Goal: Task Accomplishment & Management: Manage account settings

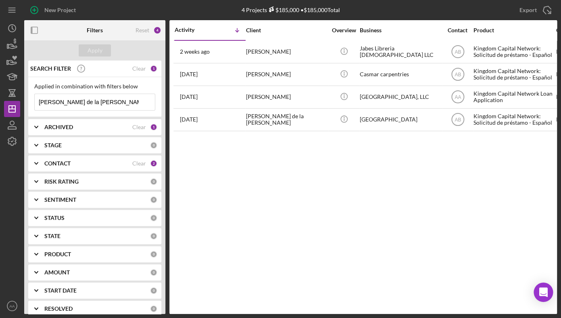
click at [254, 185] on div "Activity Icon/Table Sort Arrow Client Overview Business Contact Product Categor…" at bounding box center [362, 166] width 387 height 293
click at [10, 304] on text "AA" at bounding box center [12, 306] width 5 height 4
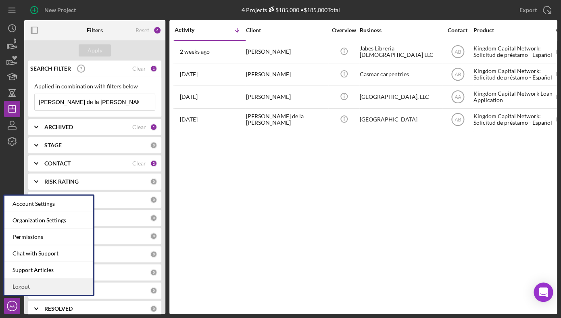
click at [77, 285] on link "Logout" at bounding box center [48, 286] width 89 height 17
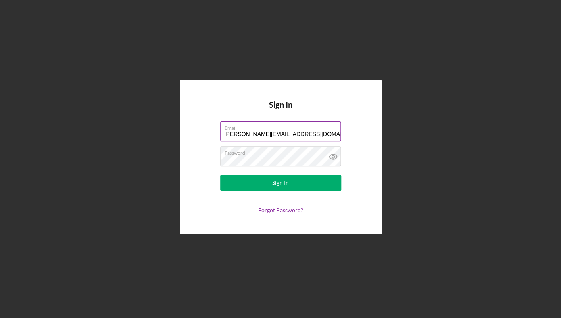
click at [220, 121] on div at bounding box center [220, 121] width 0 height 0
type input "[PERSON_NAME][EMAIL_ADDRESS][DOMAIN_NAME]"
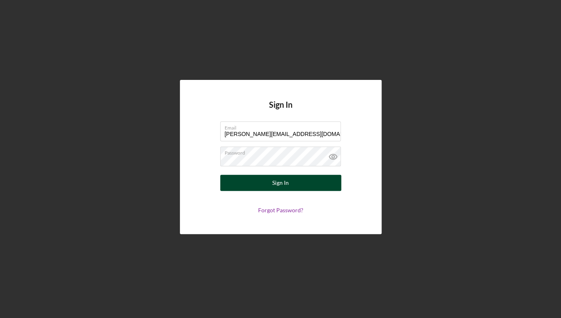
click at [288, 185] on div "Sign In" at bounding box center [280, 183] width 17 height 16
